Goal: Information Seeking & Learning: Learn about a topic

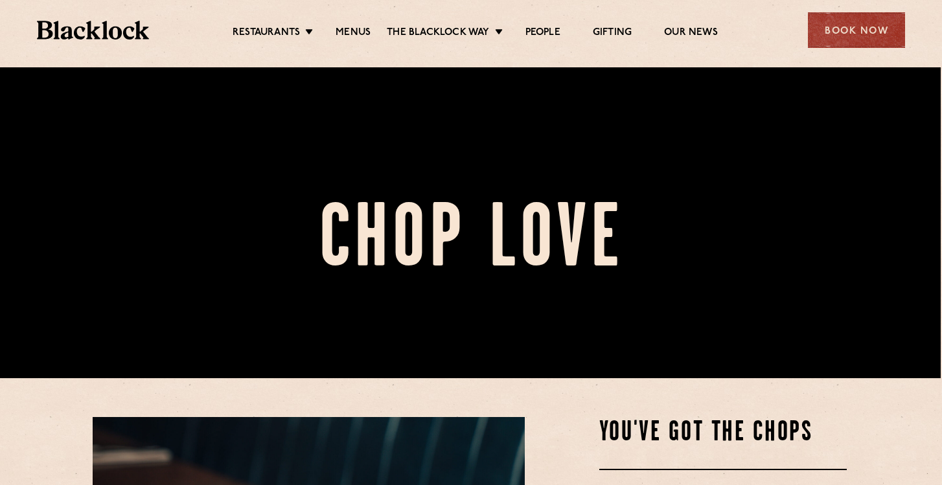
scroll to position [97, 1]
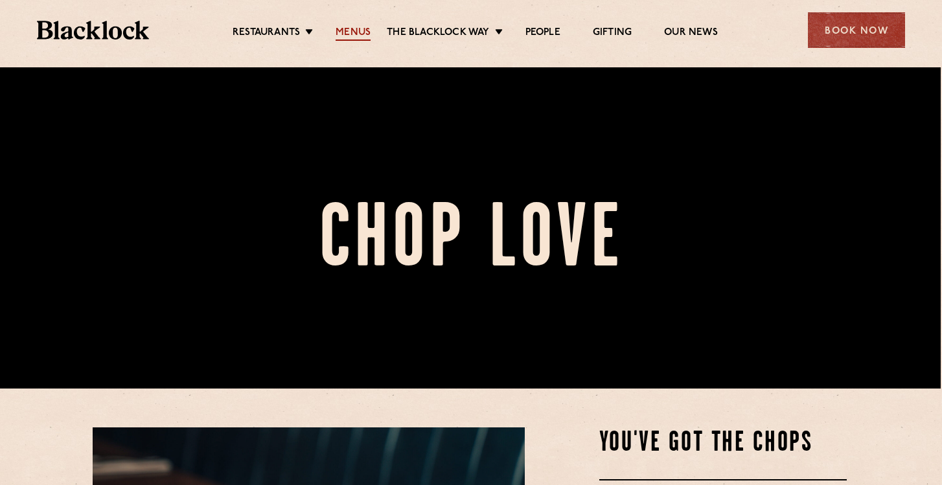
click at [356, 32] on link "Menus" at bounding box center [353, 34] width 35 height 14
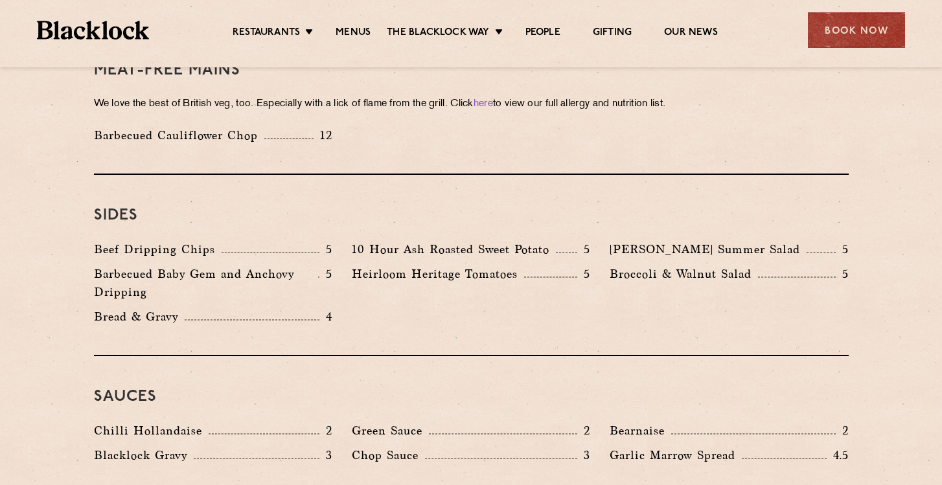
scroll to position [1882, 0]
drag, startPoint x: 347, startPoint y: 213, endPoint x: 590, endPoint y: 210, distance: 243.0
click at [590, 240] on div "10 Hour Ash Roasted Sweet Potato 5" at bounding box center [471, 252] width 258 height 25
click at [399, 310] on div "Sides Beef Dripping Chips 5 10 Hour Ash Roasted Sweet Potato 5 Roy's Summer Sal…" at bounding box center [471, 264] width 755 height 181
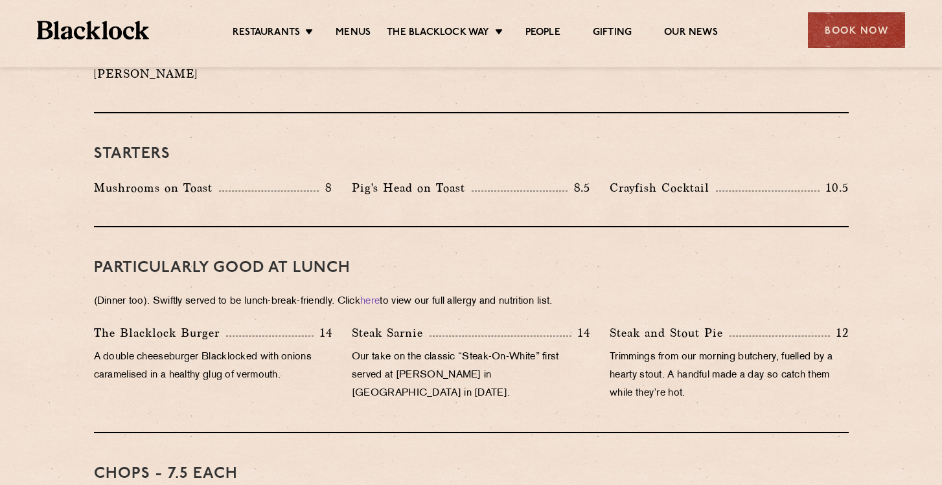
scroll to position [675, 0]
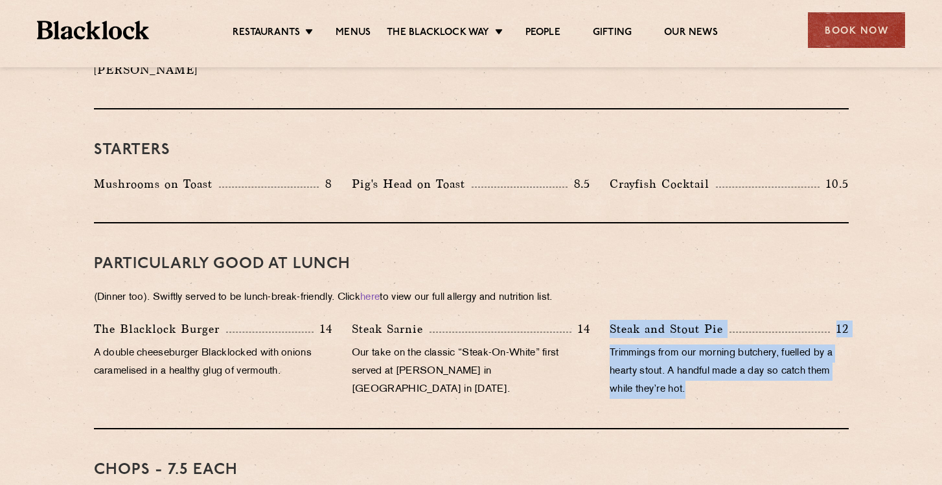
drag, startPoint x: 612, startPoint y: 310, endPoint x: 741, endPoint y: 374, distance: 143.7
click at [742, 374] on div "Steak and Stout Pie 12 Trimmings from our morning butchery, fuelled by a hearty…" at bounding box center [729, 363] width 258 height 86
click at [667, 267] on div "PARTICULARLY GOOD AT LUNCH (Dinner too). Swiftly served to be lunch-break-frien…" at bounding box center [471, 327] width 755 height 206
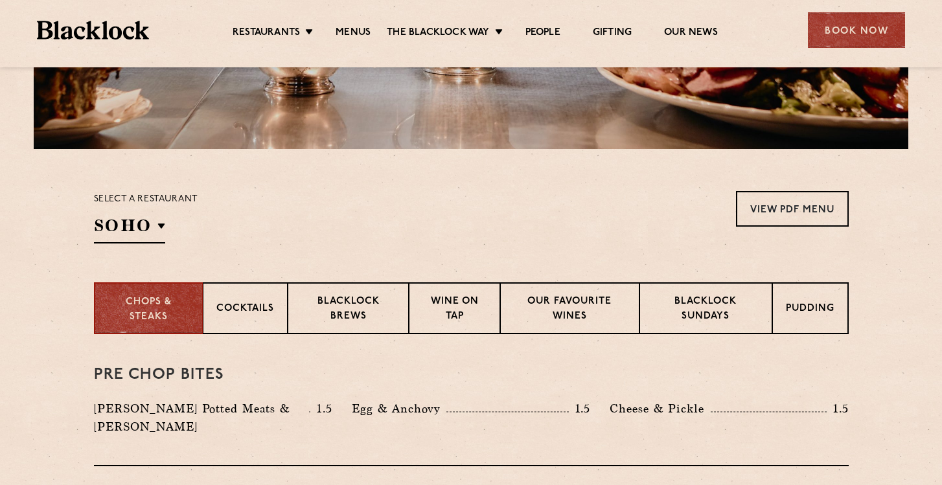
scroll to position [330, 0]
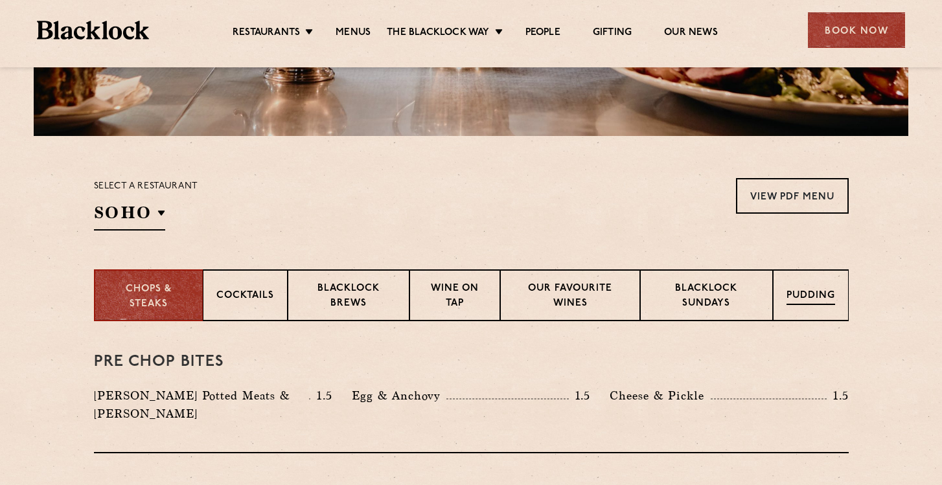
click at [809, 295] on p "Pudding" at bounding box center [811, 297] width 49 height 16
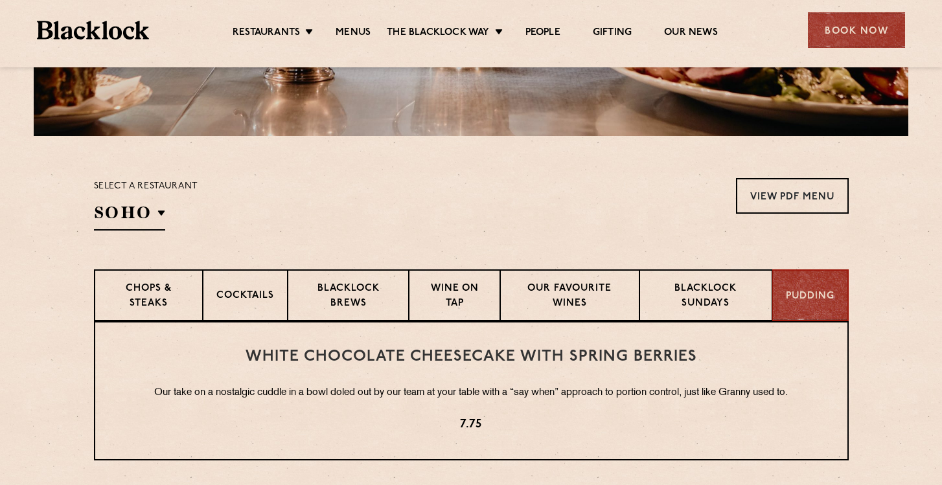
scroll to position [516, 0]
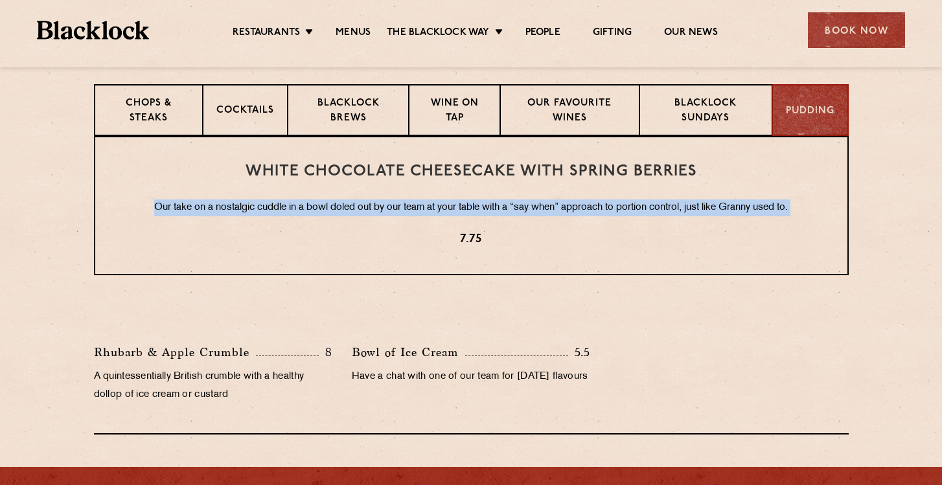
drag, startPoint x: 148, startPoint y: 187, endPoint x: 696, endPoint y: 216, distance: 548.9
click at [696, 216] on div "White Chocolate Cheesecake with Spring Berries Our take on a nostalgic cuddle i…" at bounding box center [471, 205] width 755 height 139
click at [645, 231] on p "7.75" at bounding box center [471, 239] width 700 height 17
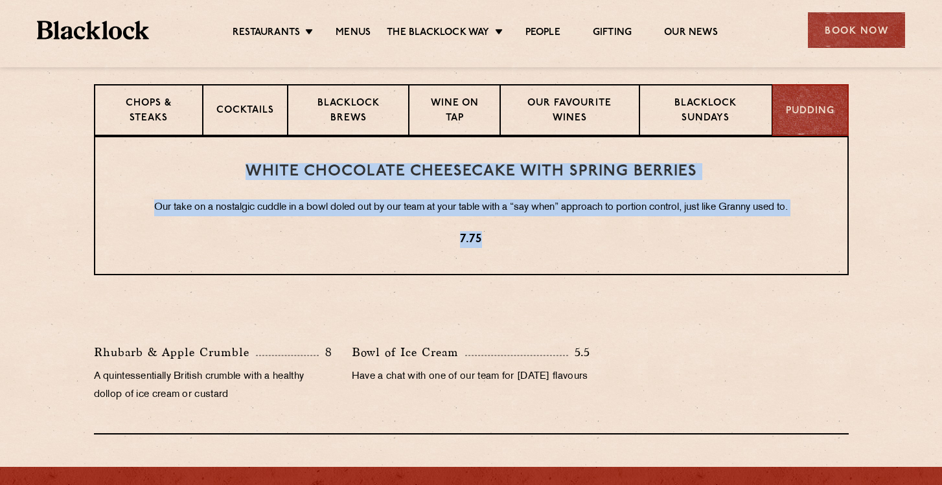
drag, startPoint x: 240, startPoint y: 170, endPoint x: 607, endPoint y: 251, distance: 376.2
click at [607, 251] on div "White Chocolate Cheesecake with Spring Berries Our take on a nostalgic cuddle i…" at bounding box center [471, 205] width 755 height 139
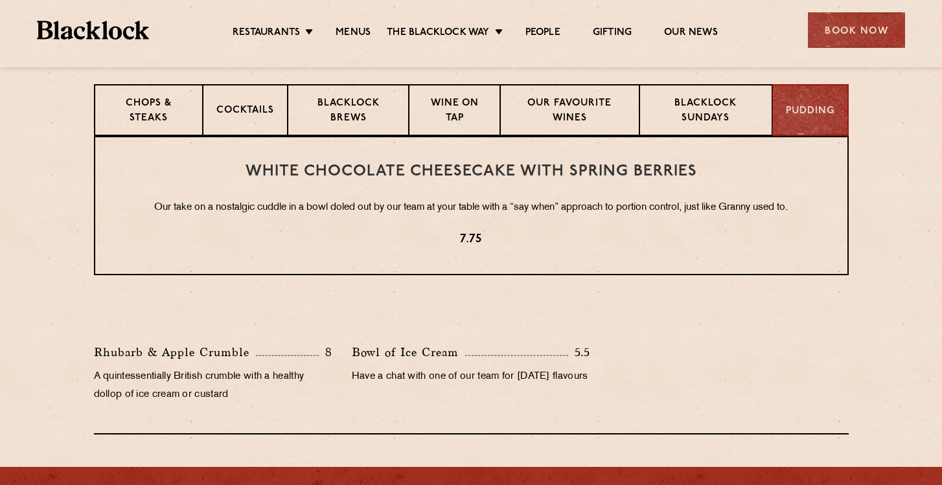
click at [676, 330] on div "Rhubarb & Apple Crumble 8 A quintessentially British crumble with a healthy dol…" at bounding box center [471, 365] width 755 height 140
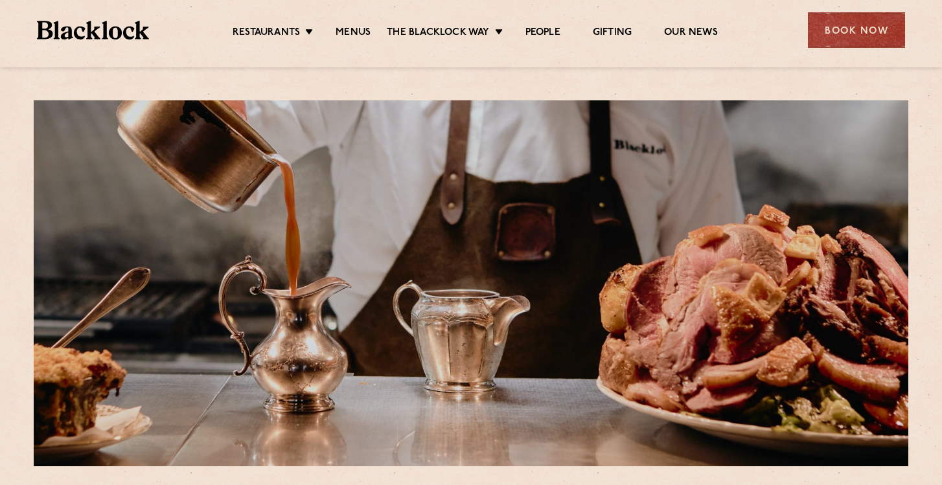
scroll to position [0, 0]
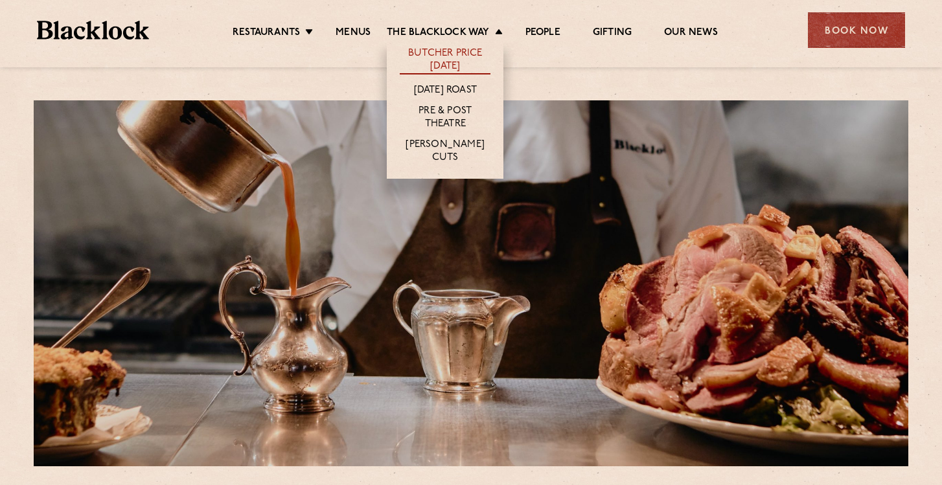
click at [455, 71] on link "Butcher Price [DATE]" at bounding box center [445, 60] width 91 height 27
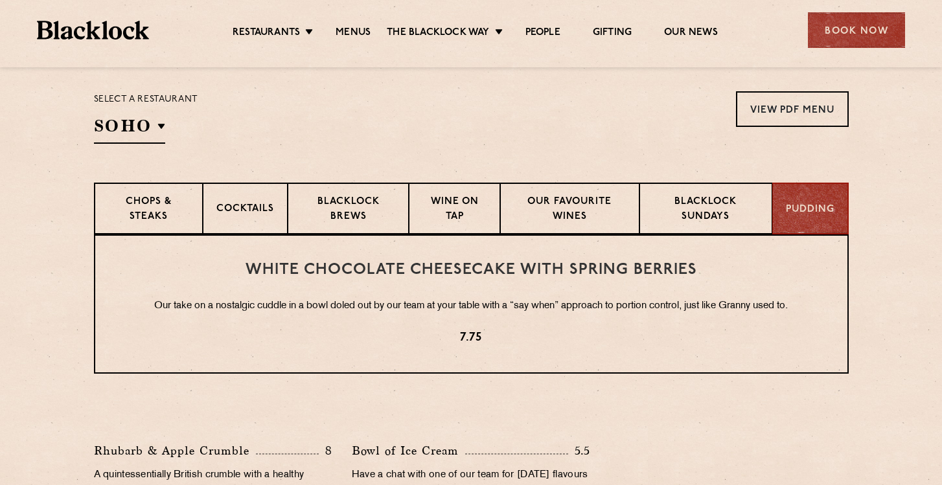
scroll to position [422, 0]
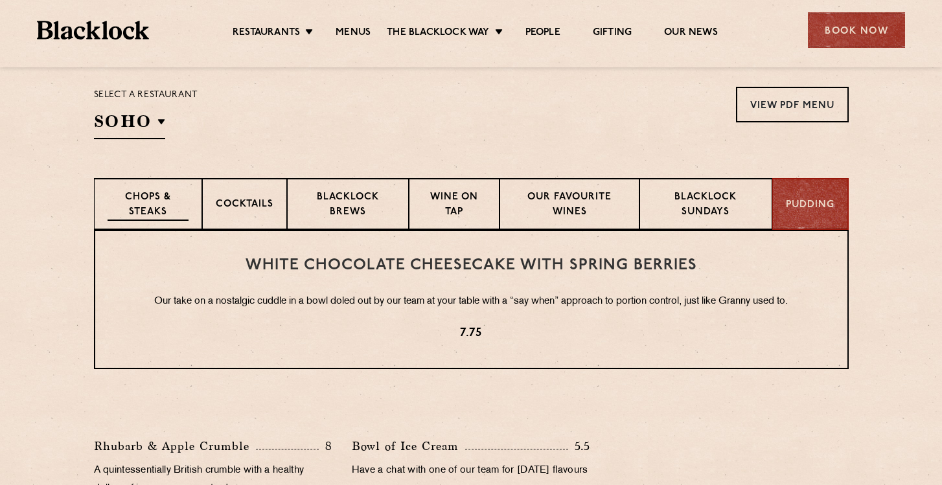
click at [141, 189] on div "Chops & Steaks" at bounding box center [148, 204] width 108 height 52
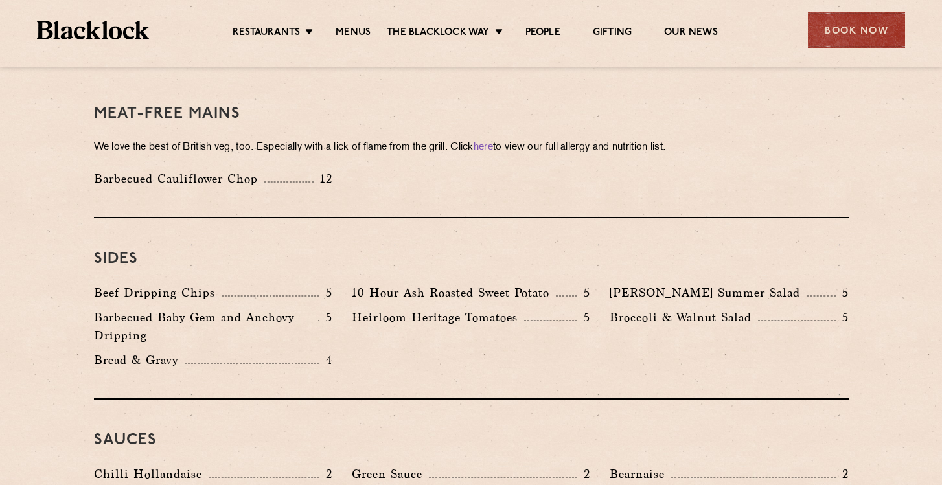
scroll to position [1889, 0]
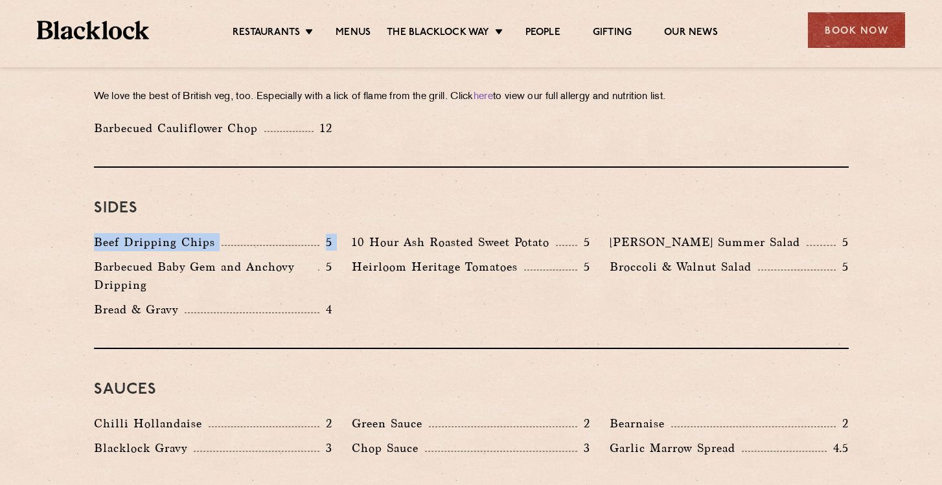
drag, startPoint x: 93, startPoint y: 200, endPoint x: 355, endPoint y: 194, distance: 262.5
click at [356, 194] on div "Sides Beef Dripping Chips 5 10 Hour Ash Roasted Sweet Potato 5 Roy's Summer Sal…" at bounding box center [471, 258] width 755 height 181
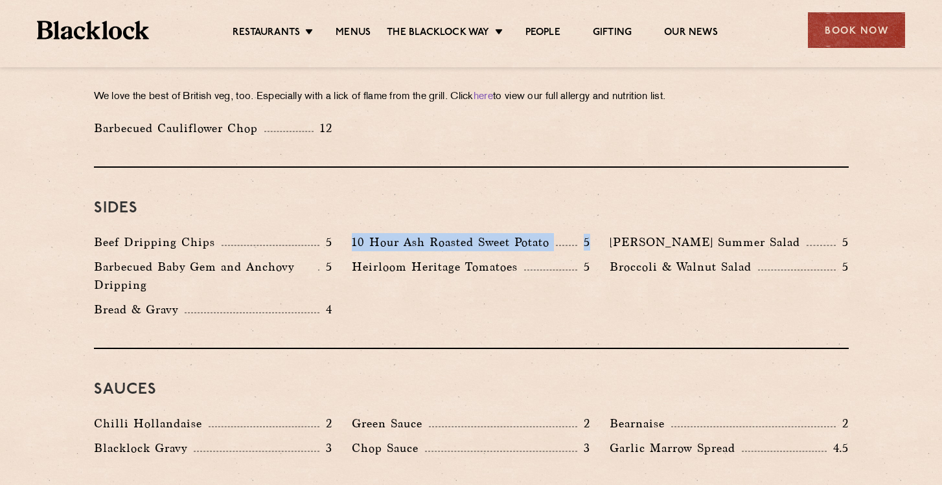
drag, startPoint x: 345, startPoint y: 200, endPoint x: 595, endPoint y: 208, distance: 249.6
click at [595, 233] on div "10 Hour Ash Roasted Sweet Potato 5" at bounding box center [471, 245] width 258 height 25
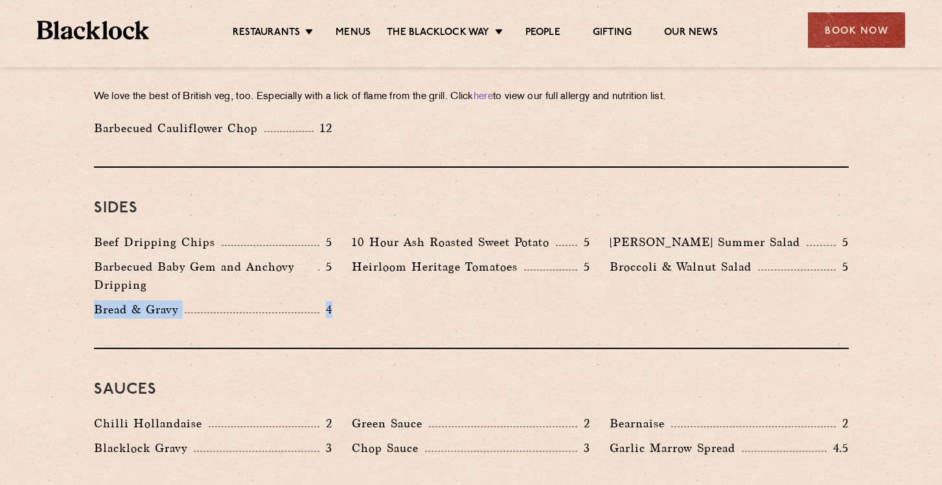
drag, startPoint x: 90, startPoint y: 266, endPoint x: 337, endPoint y: 290, distance: 248.0
click at [338, 291] on div "Sides Beef Dripping Chips 5 10 Hour Ash Roasted Sweet Potato 5 Roy's Summer Sal…" at bounding box center [471, 258] width 755 height 181
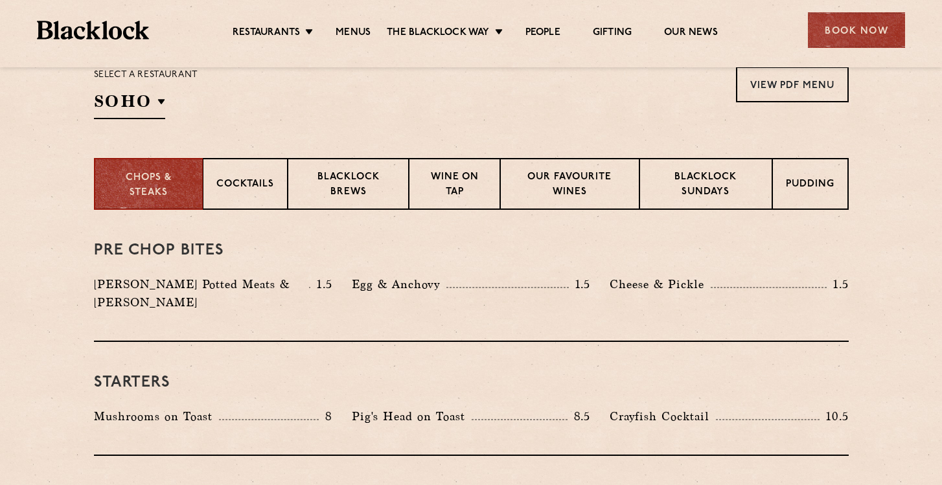
scroll to position [454, 0]
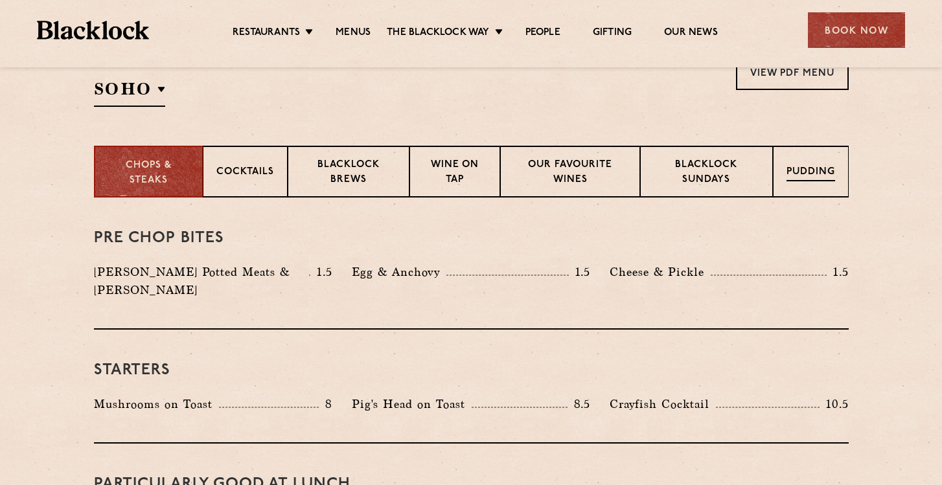
click at [804, 180] on p "Pudding" at bounding box center [811, 173] width 49 height 16
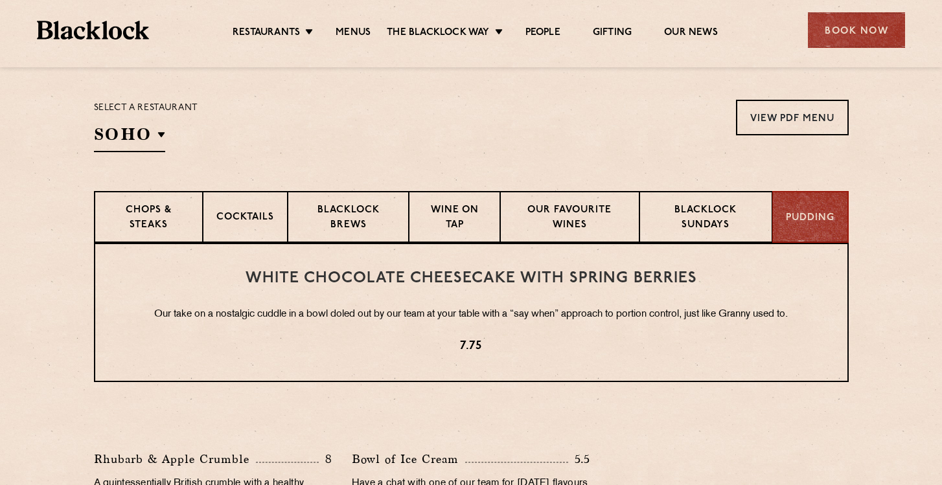
scroll to position [400, 0]
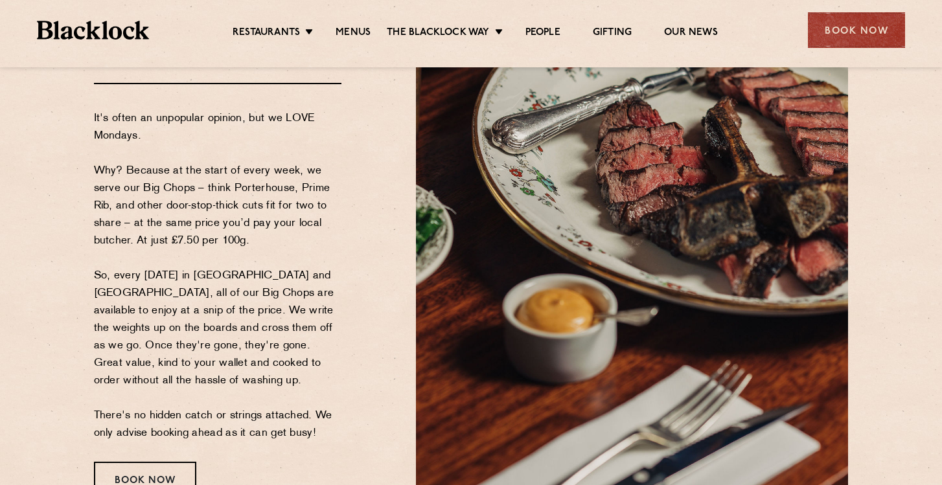
scroll to position [165, 0]
